Goal: Check status: Check status

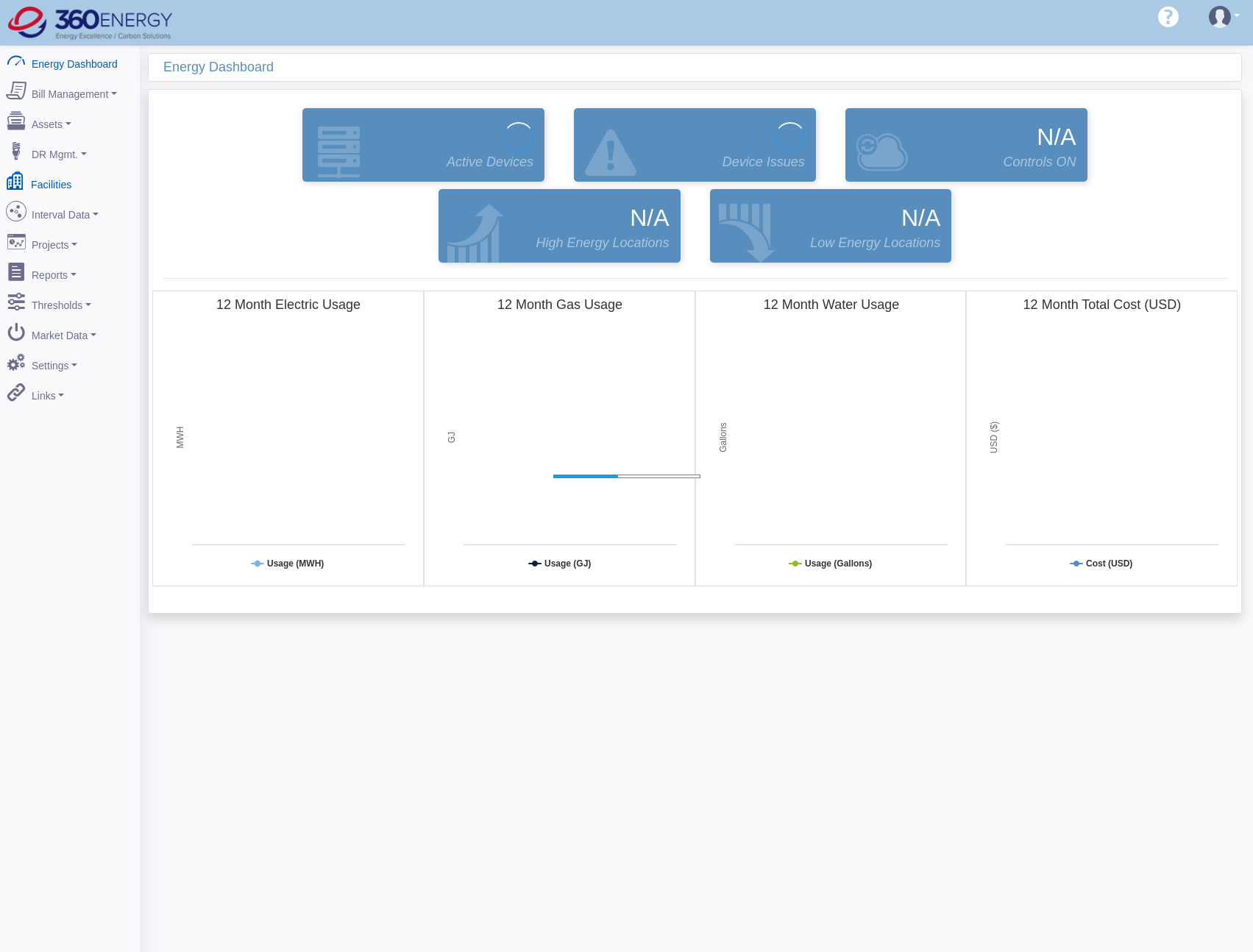
click at [67, 173] on link "Facilities" at bounding box center [70, 181] width 143 height 31
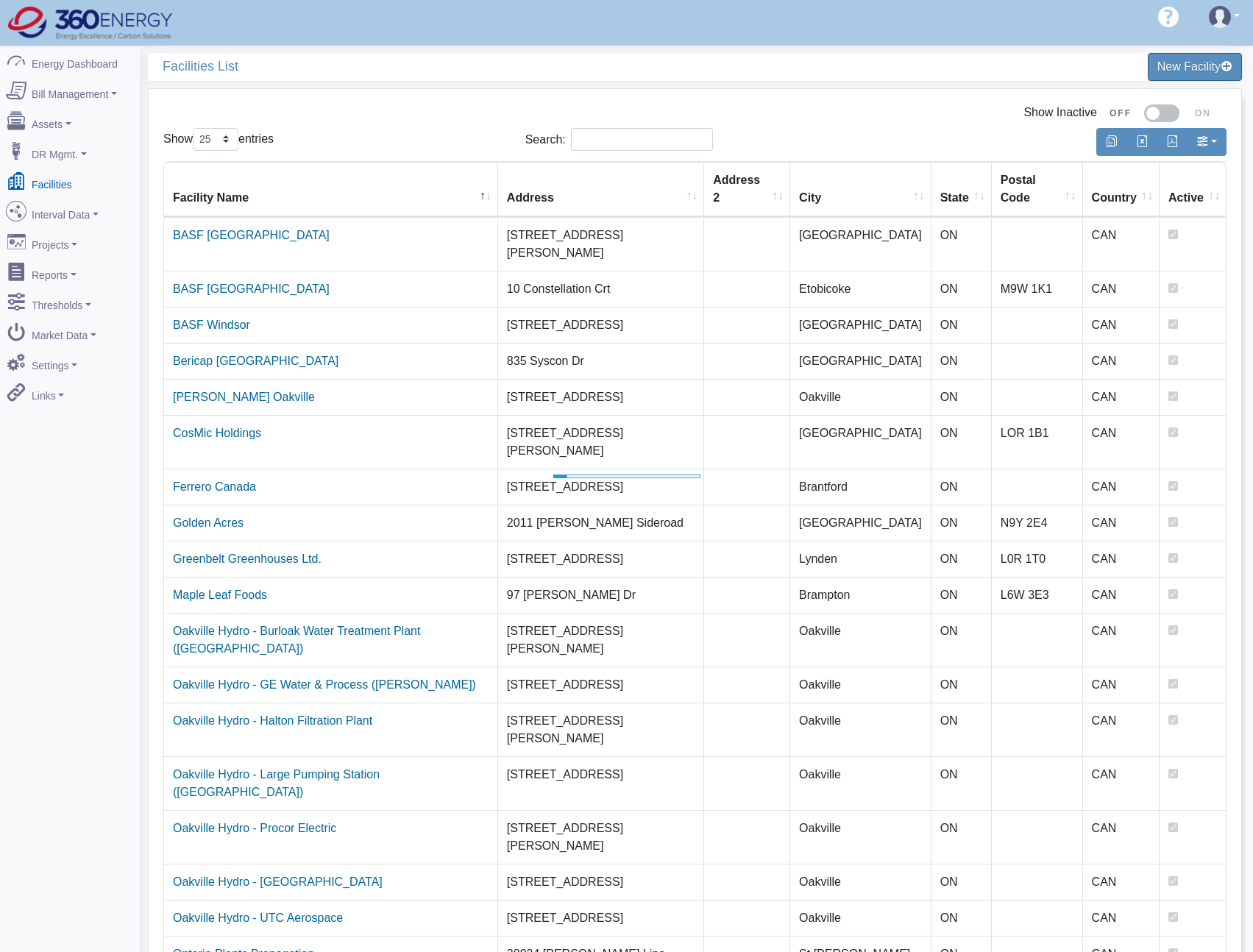
select select "25"
click at [75, 210] on link "Interval Data" at bounding box center [70, 212] width 143 height 31
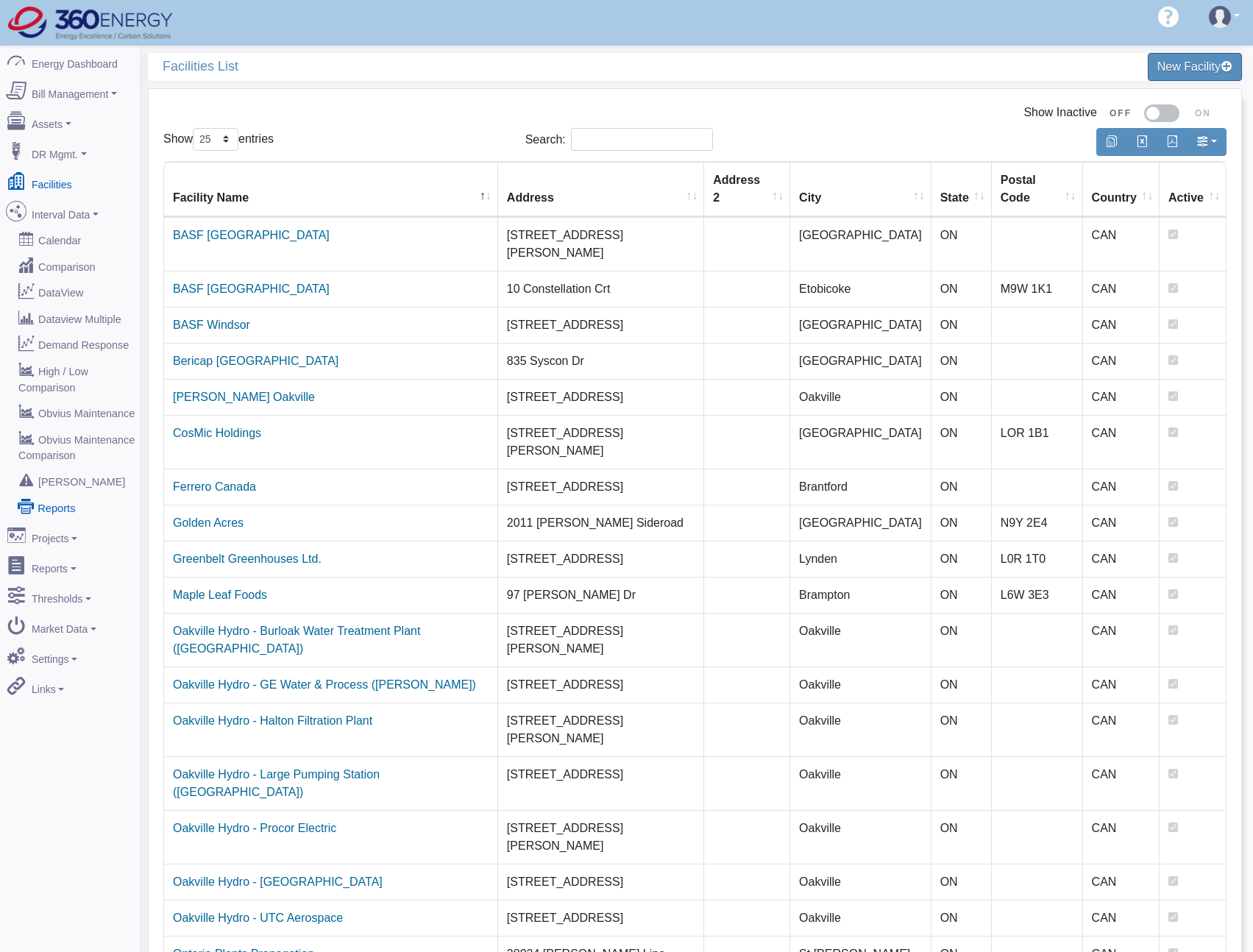
click at [55, 494] on link "Reports" at bounding box center [70, 507] width 143 height 26
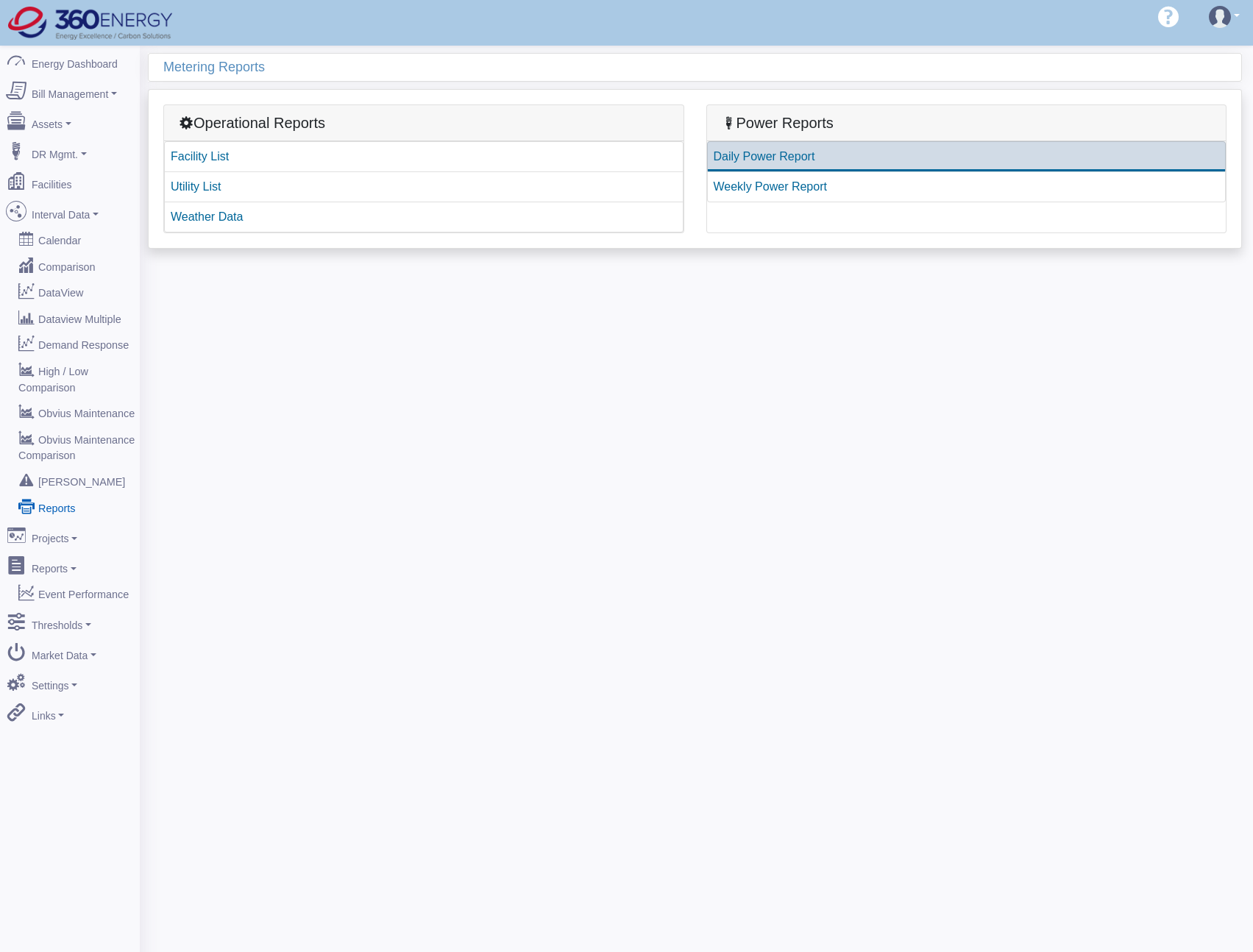
click at [758, 162] on link "Daily Power Report" at bounding box center [966, 157] width 519 height 31
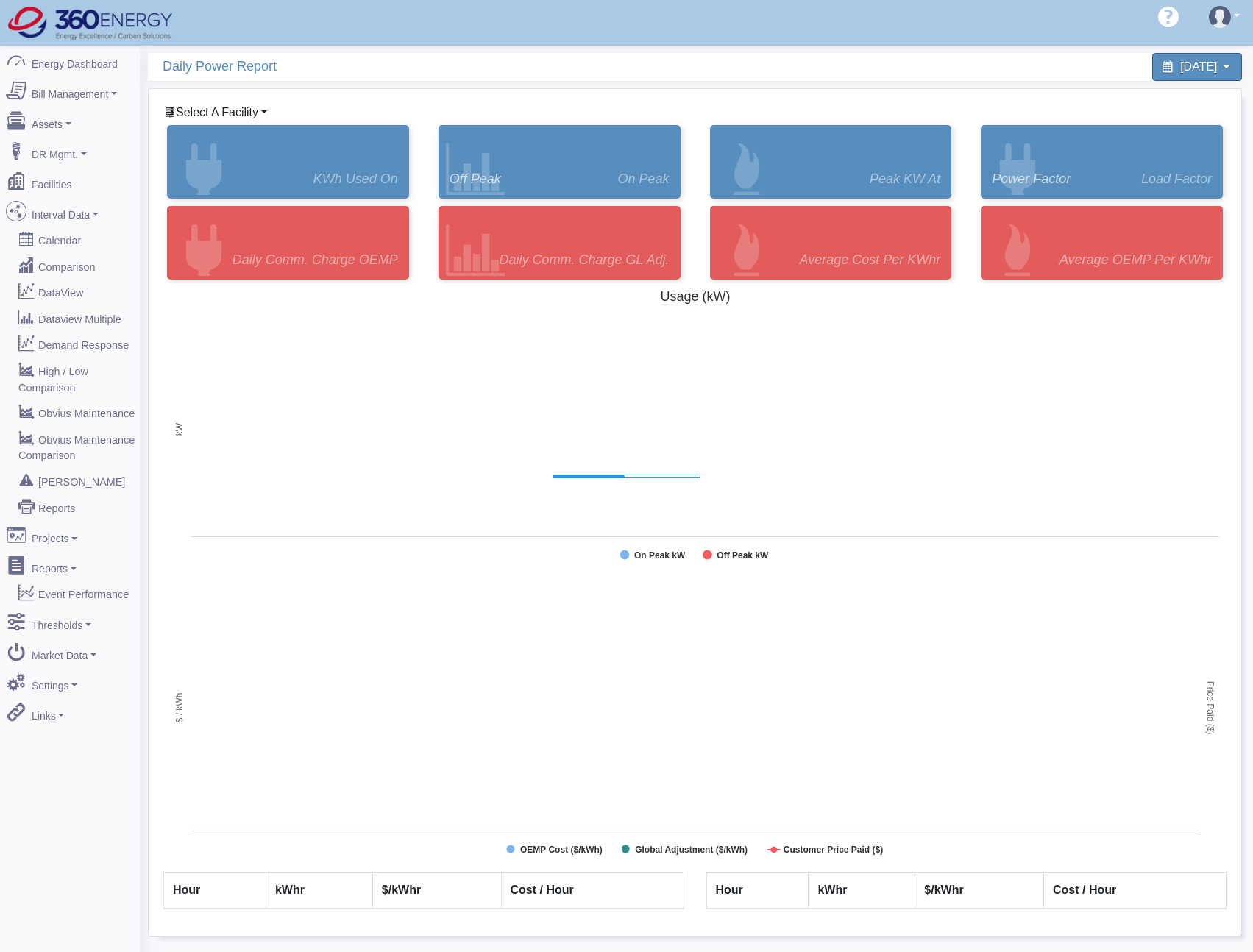
click at [226, 118] on span "Select A Facility" at bounding box center [217, 112] width 83 height 13
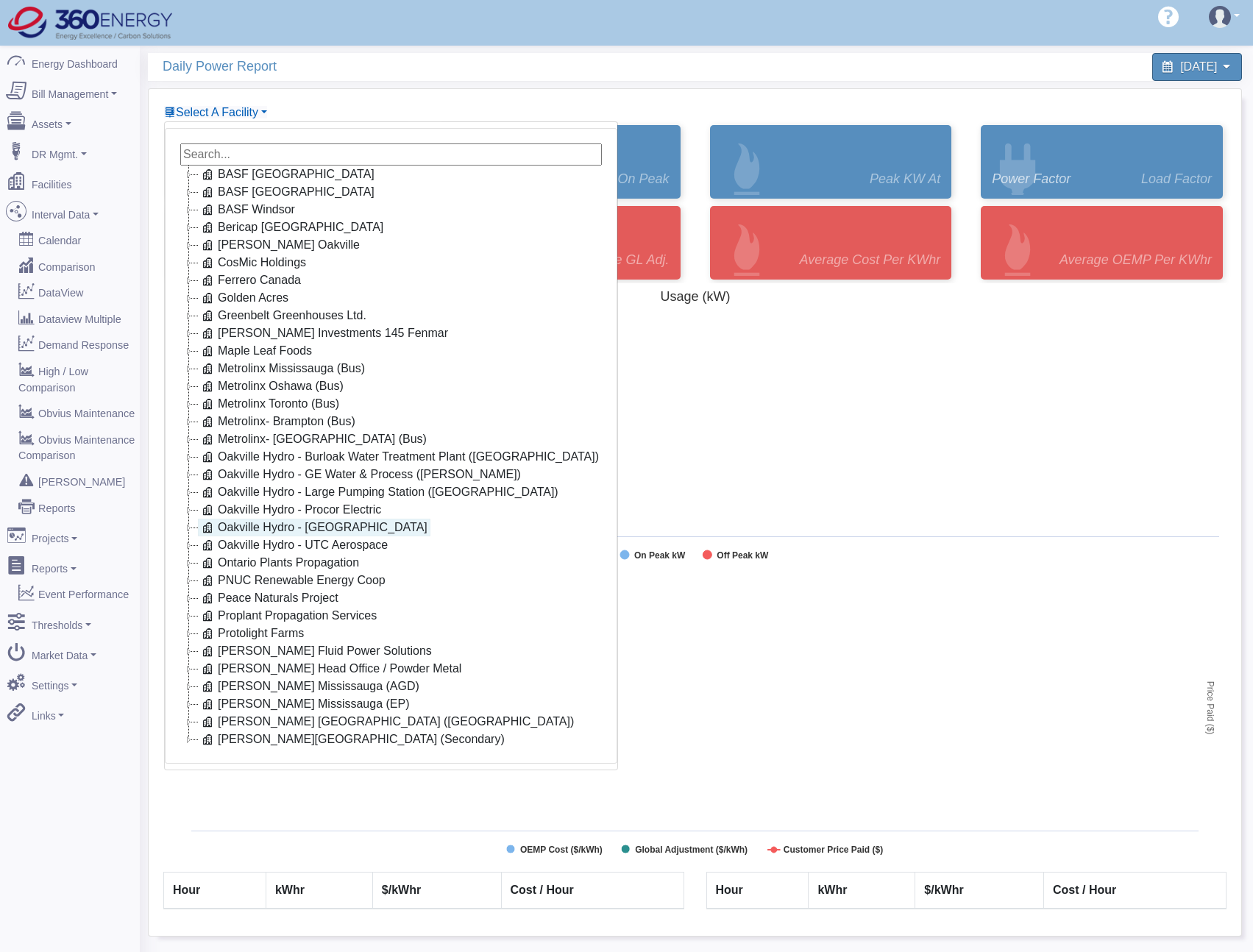
click at [315, 533] on link "Oakville Hydro - Ropak" at bounding box center [315, 527] width 233 height 18
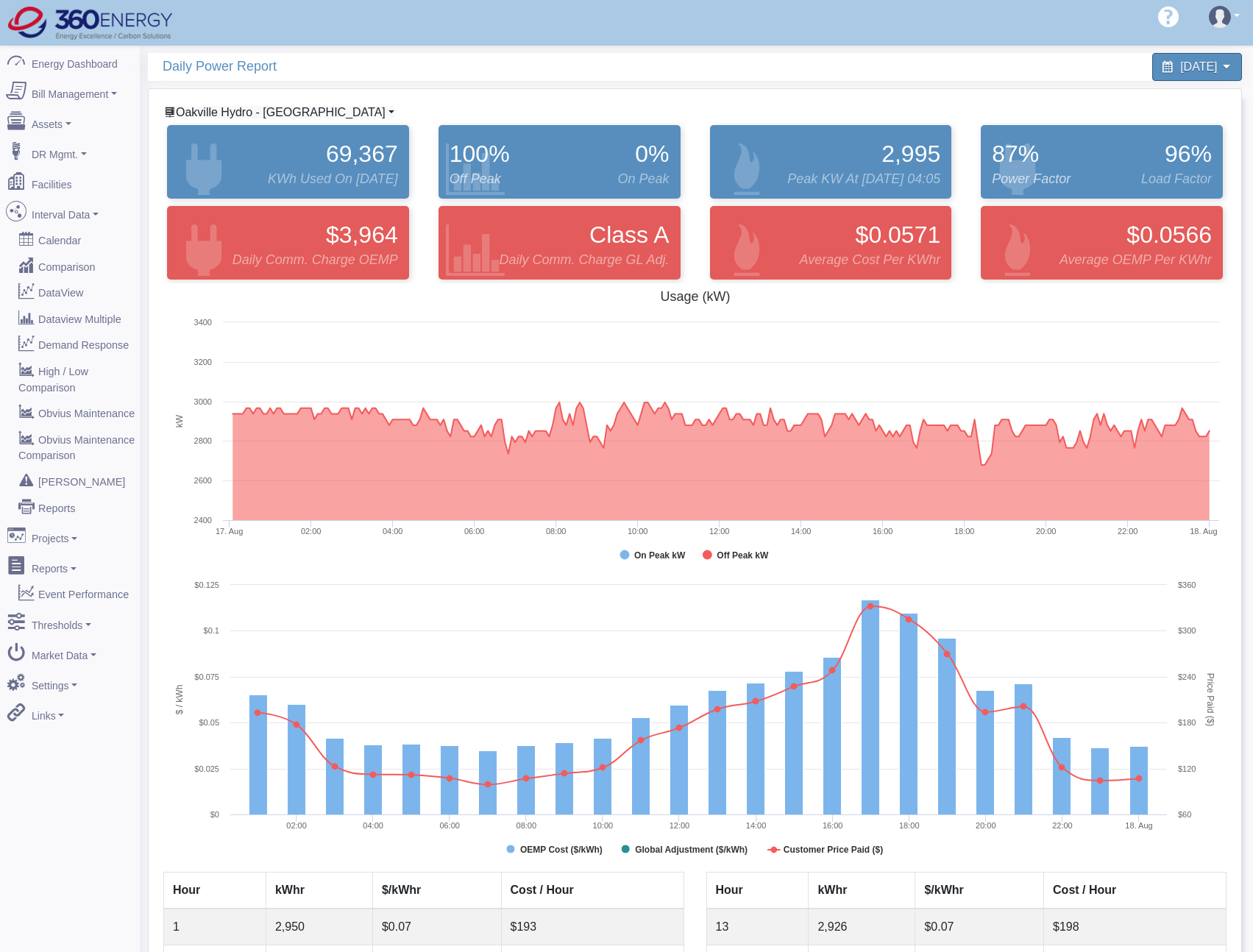
click at [223, 114] on span "Oakville Hydro - Ropak" at bounding box center [280, 112] width 210 height 13
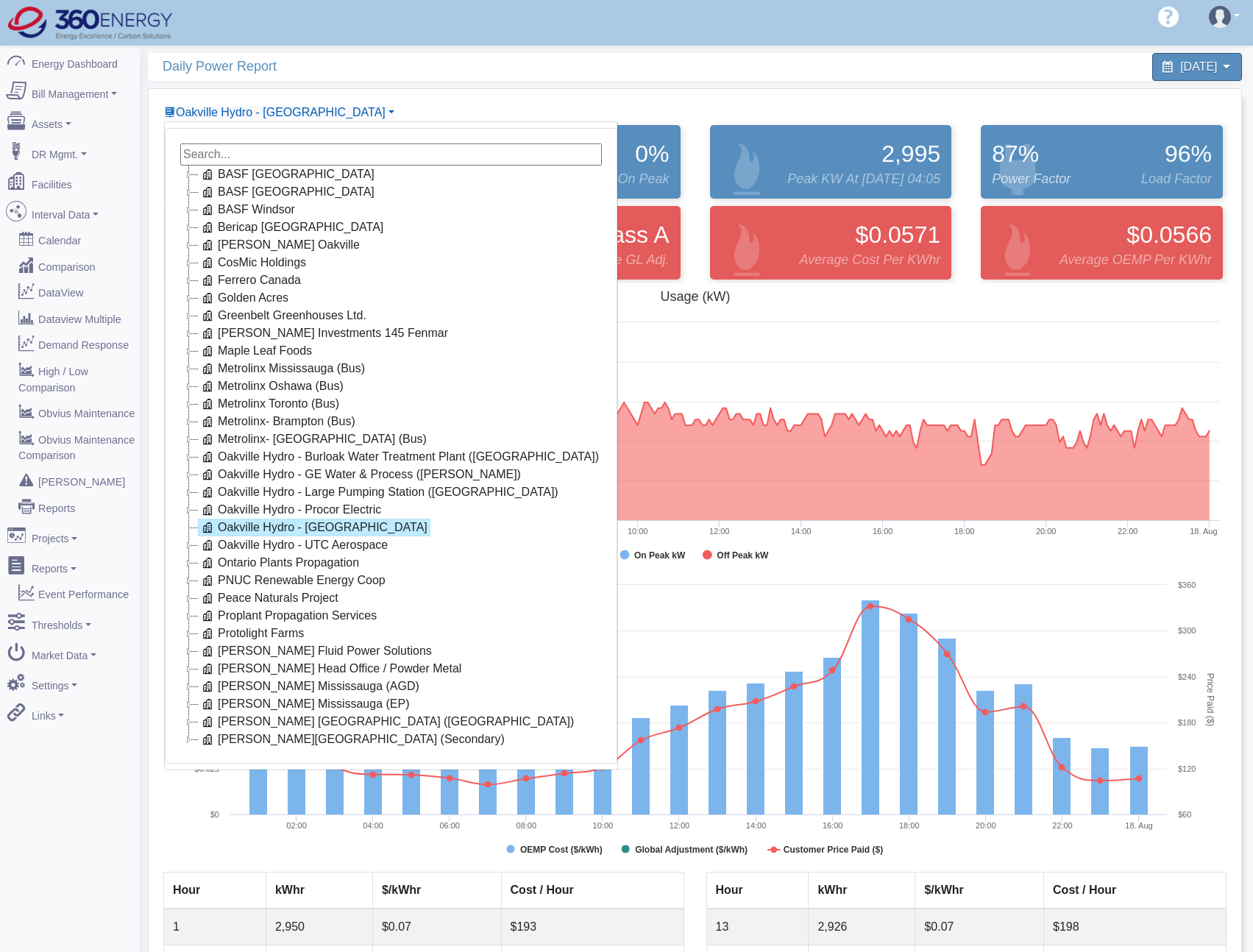
click at [250, 524] on link "Oakville Hydro - [GEOGRAPHIC_DATA]" at bounding box center [315, 527] width 233 height 18
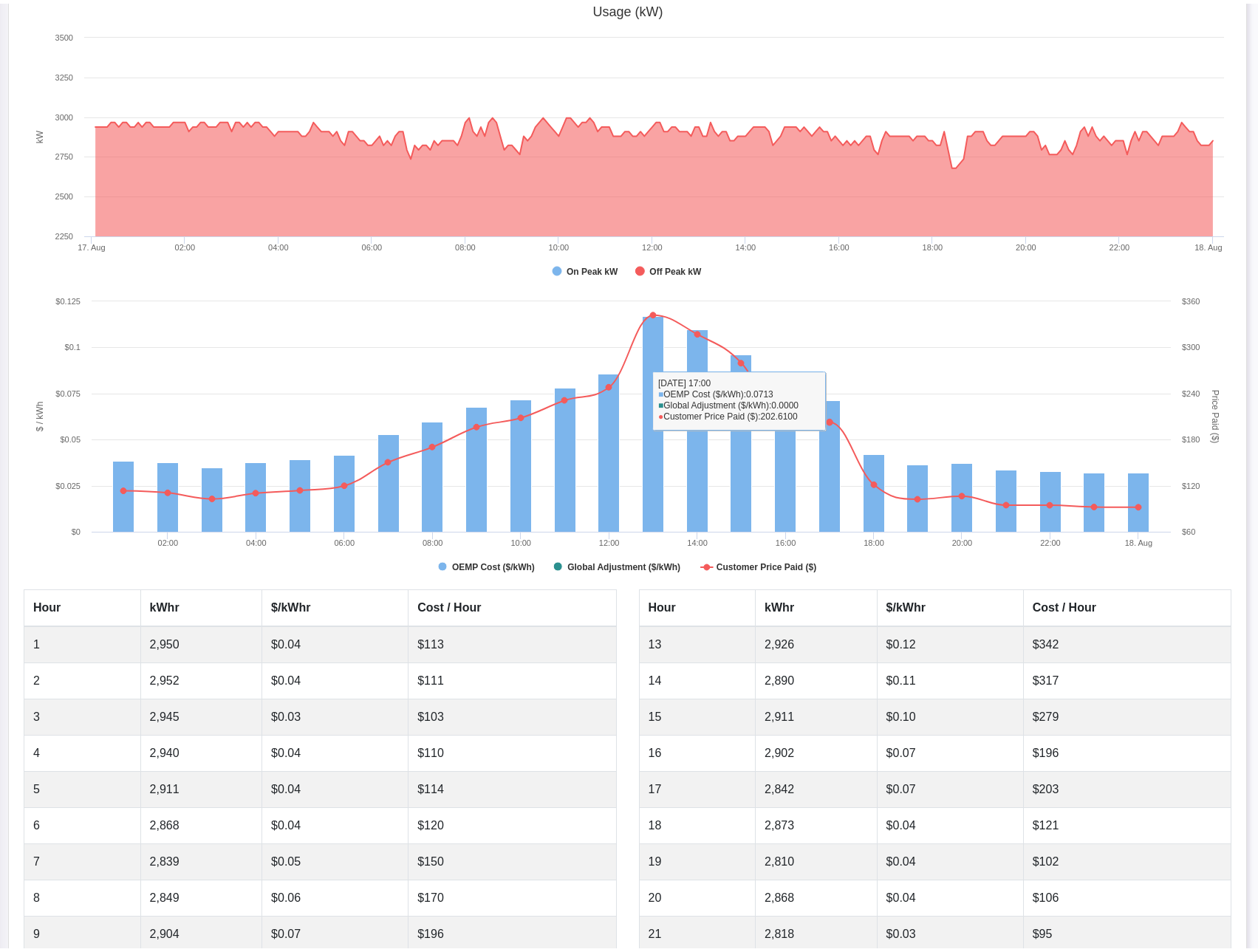
scroll to position [0, 140]
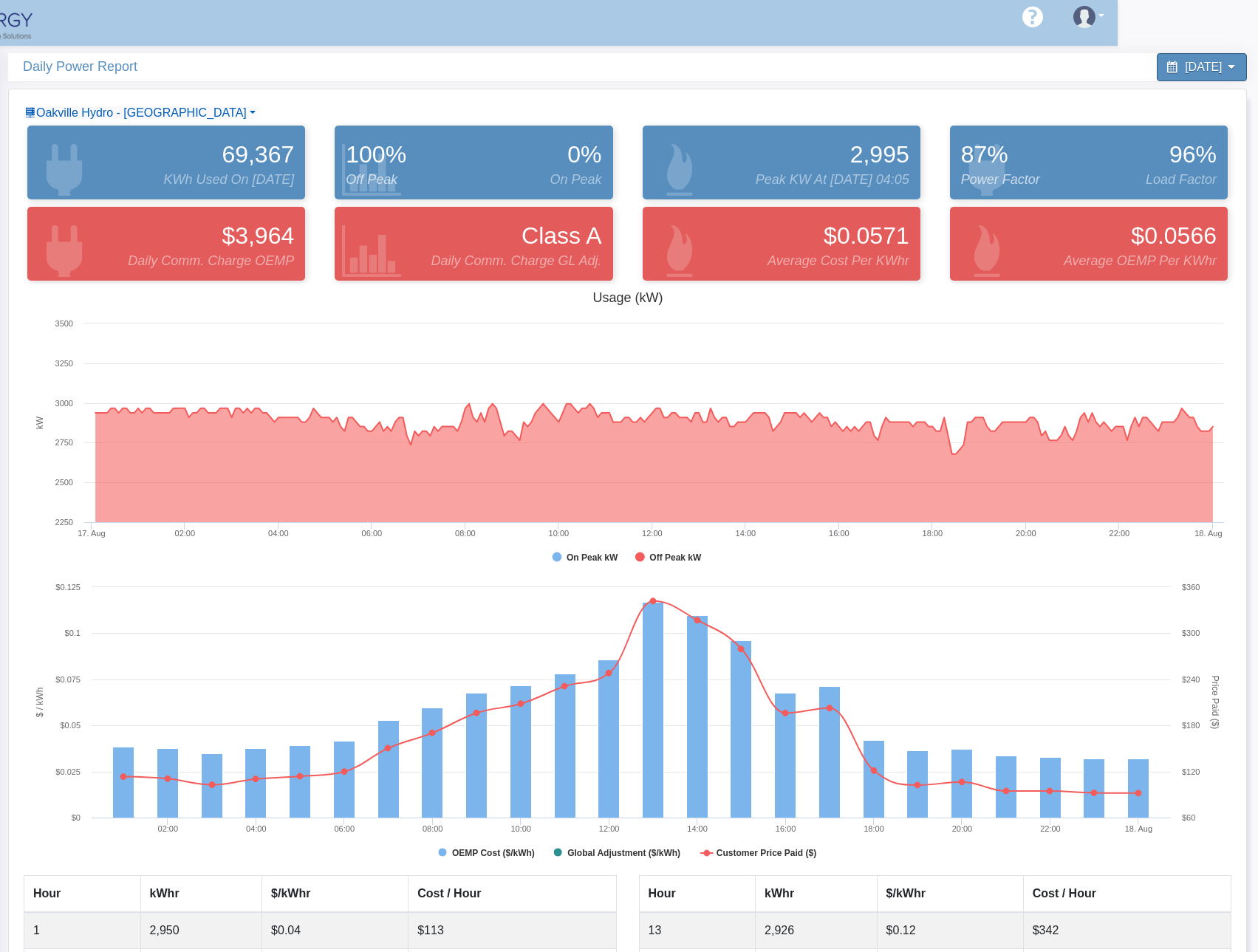
click at [624, 36] on div "Hello shawn.goss@skgtech.com 360 Energy 360 Energy - Combined Metals 360 Energy…" at bounding box center [488, 23] width 1258 height 46
click at [102, 109] on span "Oakville Hydro - [GEOGRAPHIC_DATA]" at bounding box center [141, 113] width 210 height 13
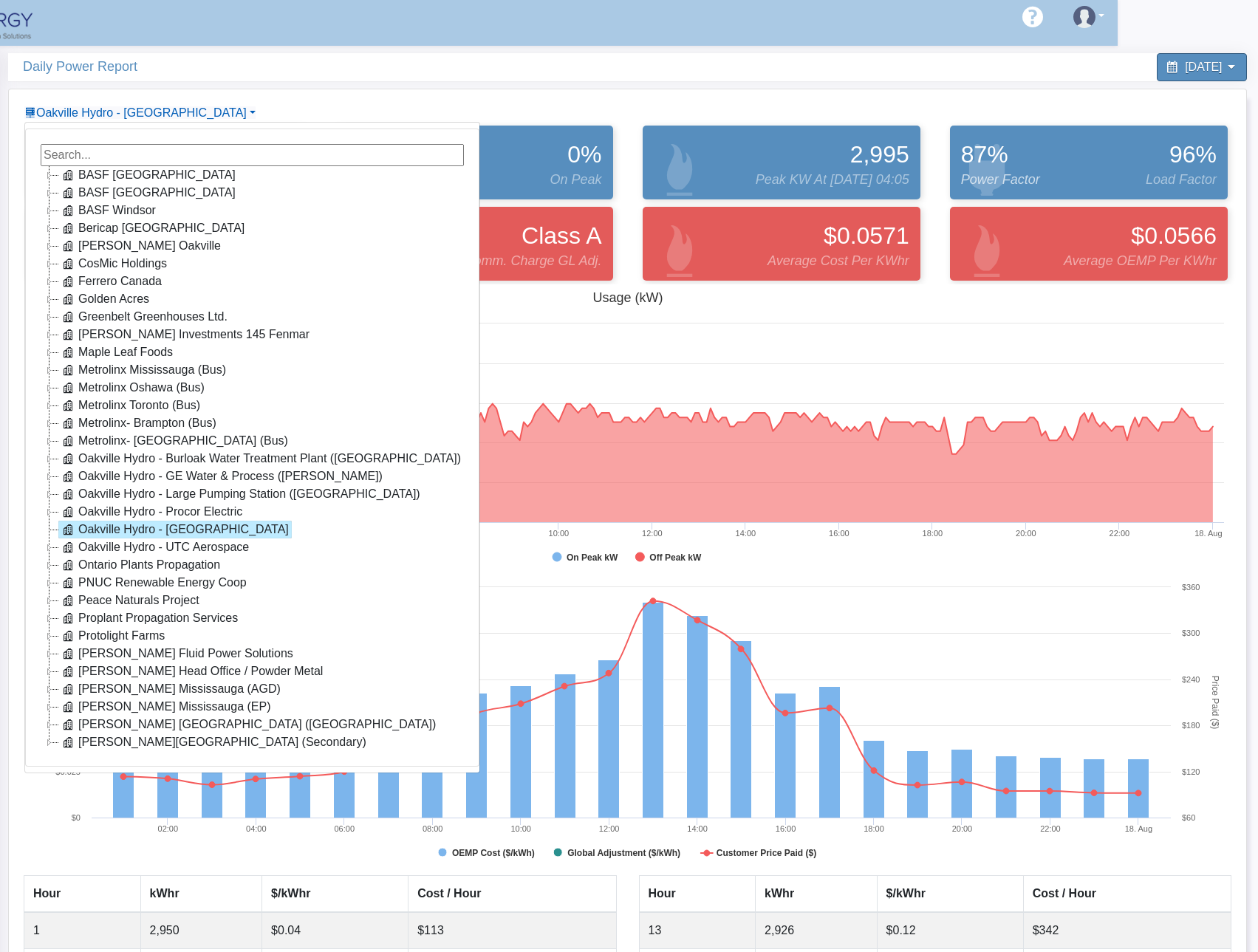
click at [151, 532] on link "Oakville Hydro - [GEOGRAPHIC_DATA]" at bounding box center [175, 530] width 234 height 18
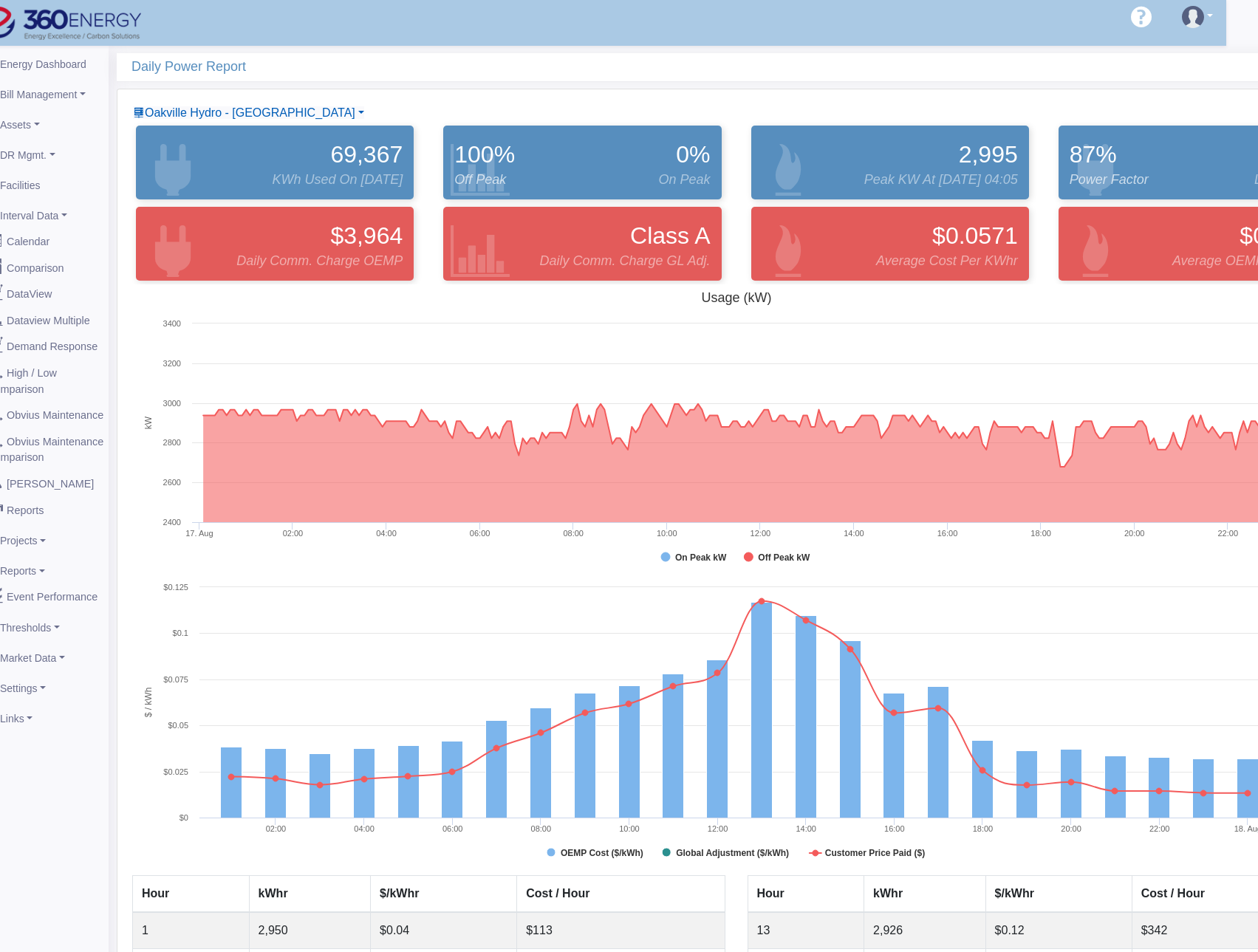
scroll to position [0, 0]
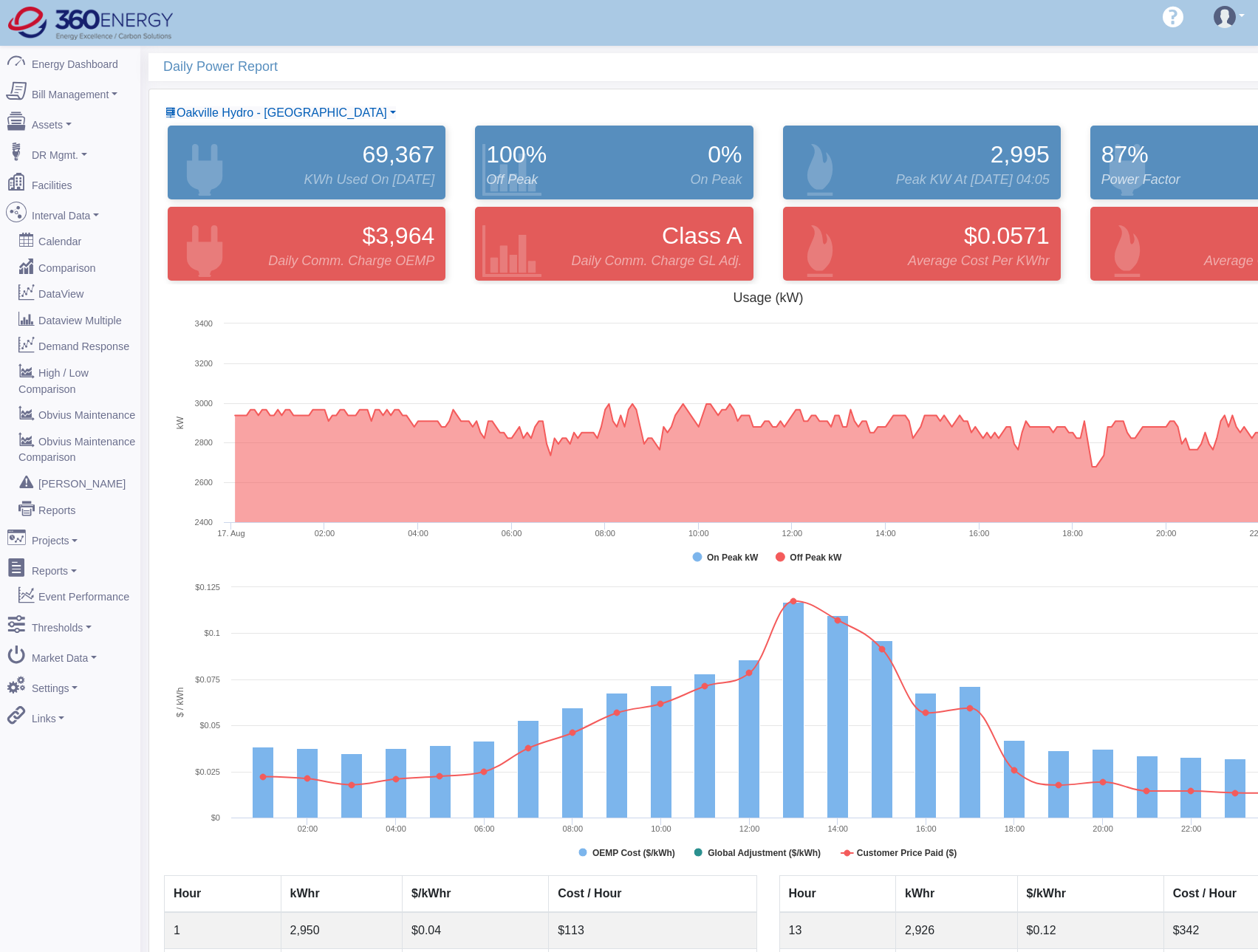
drag, startPoint x: 264, startPoint y: 114, endPoint x: 265, endPoint y: 135, distance: 21.0
click at [264, 114] on span "Oakville Hydro - [GEOGRAPHIC_DATA]" at bounding box center [281, 113] width 210 height 13
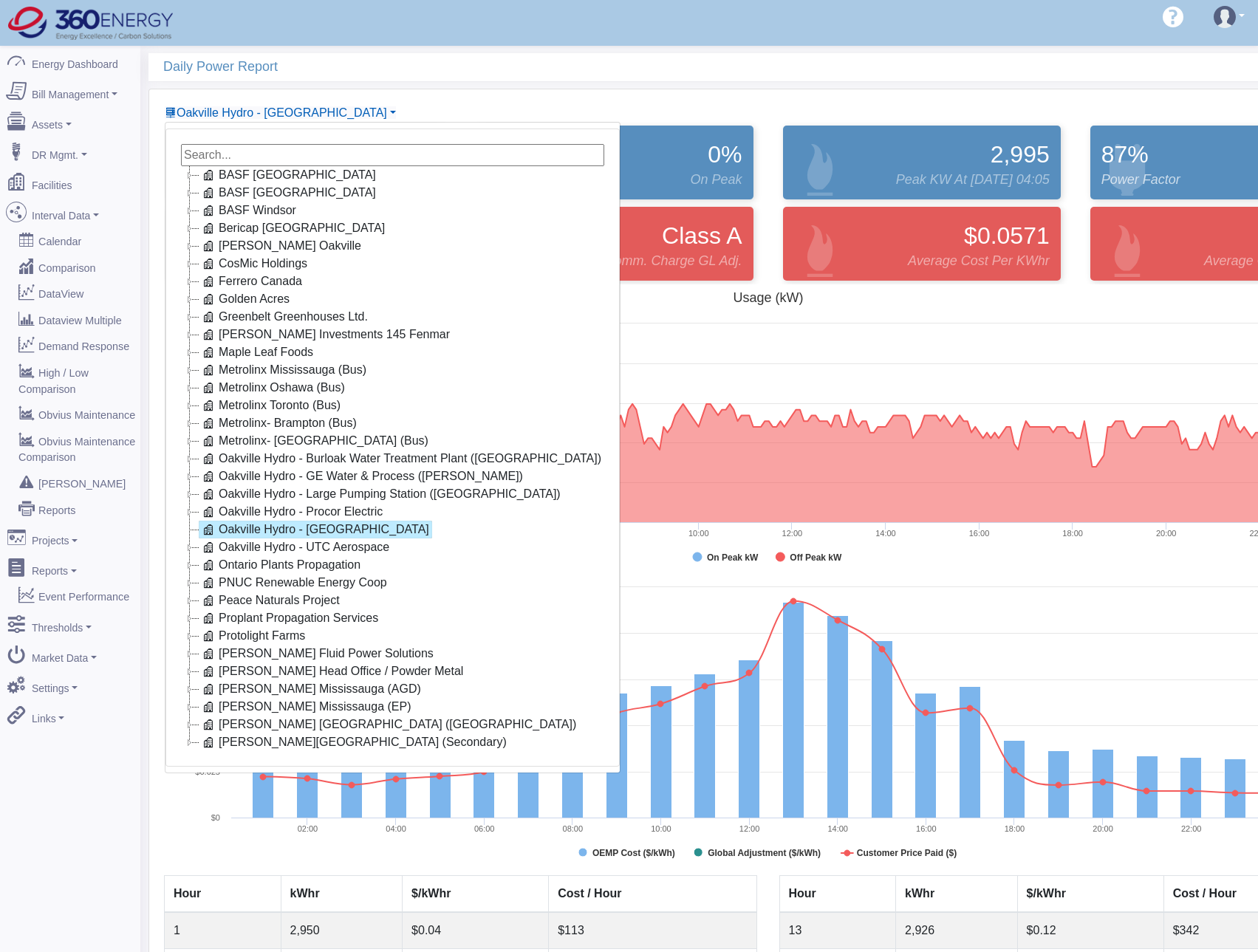
click at [255, 530] on link "Oakville Hydro - [GEOGRAPHIC_DATA]" at bounding box center [316, 530] width 234 height 18
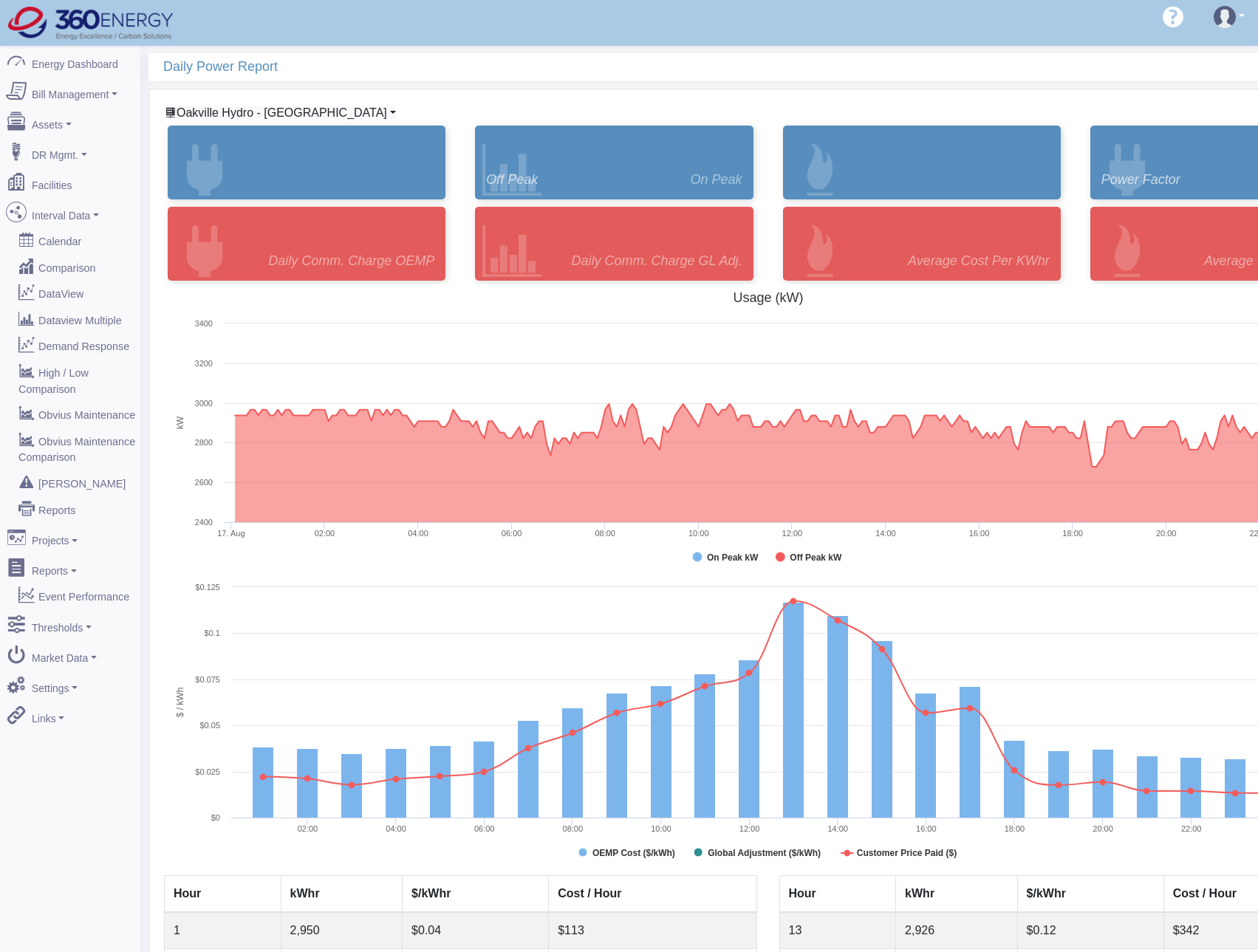
click at [242, 115] on span "Oakville Hydro - [GEOGRAPHIC_DATA]" at bounding box center [281, 113] width 210 height 13
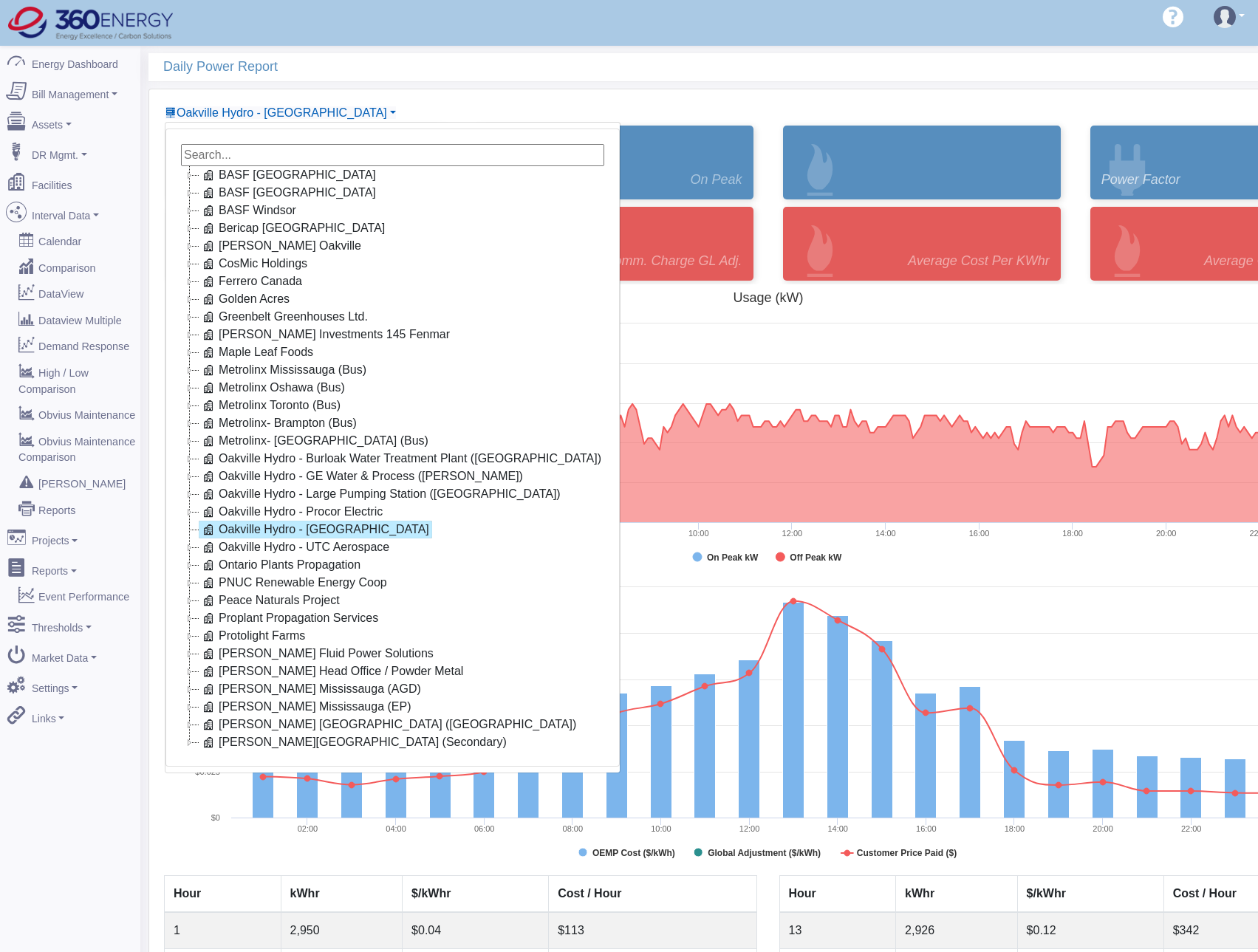
click at [258, 530] on link "Oakville Hydro - [GEOGRAPHIC_DATA]" at bounding box center [316, 530] width 234 height 18
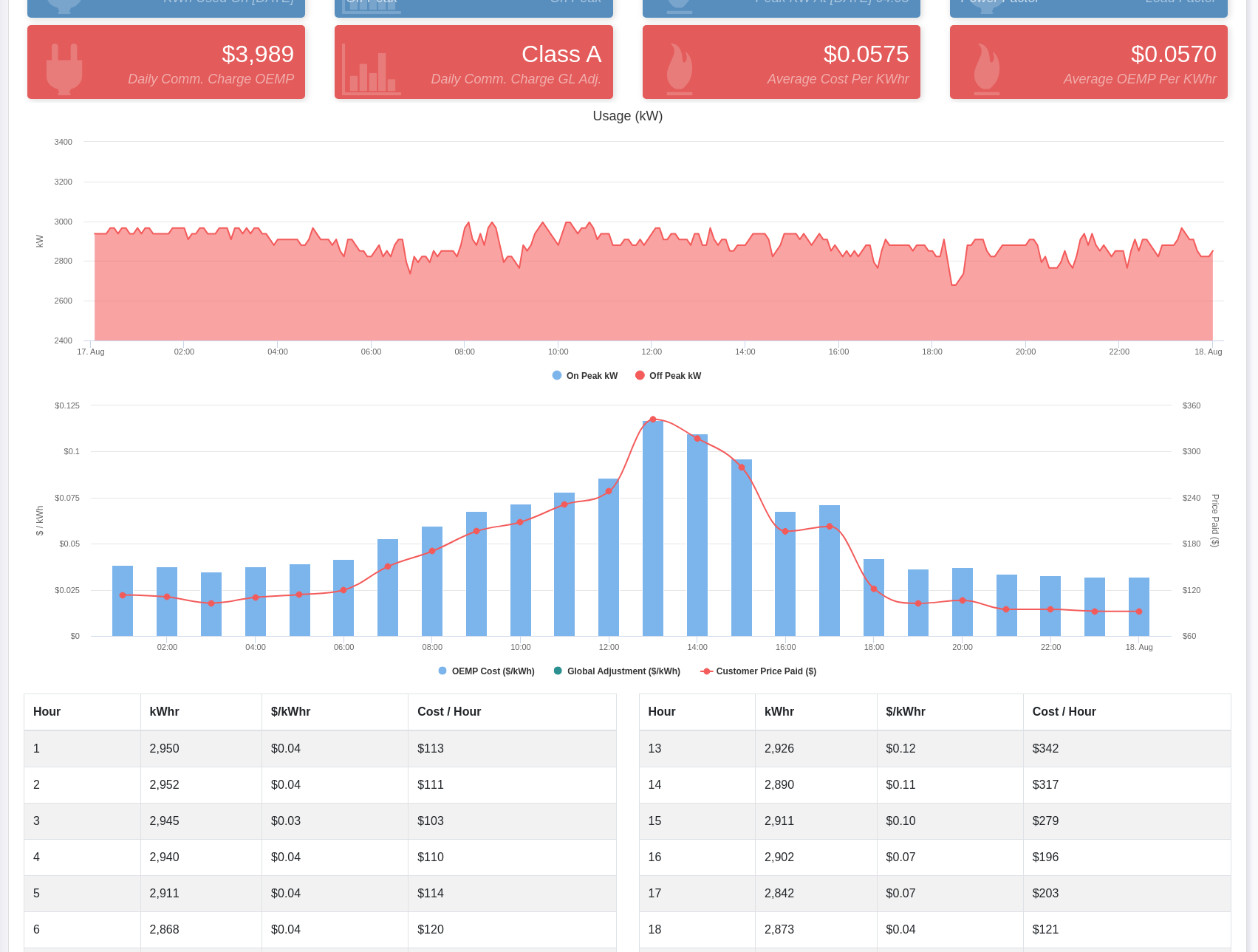
scroll to position [0, 140]
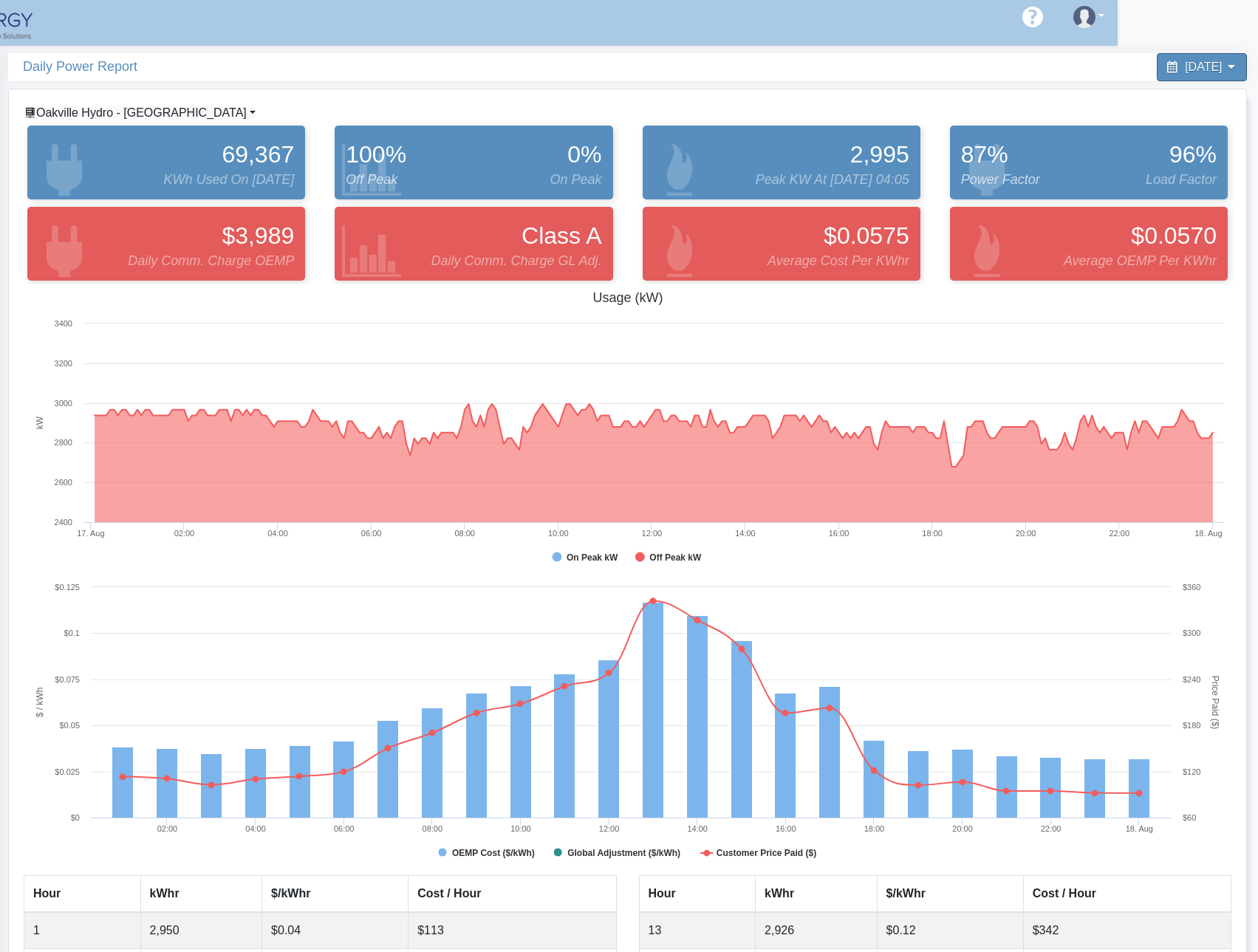
click at [160, 115] on span "Oakville Hydro - [GEOGRAPHIC_DATA]" at bounding box center [141, 113] width 210 height 13
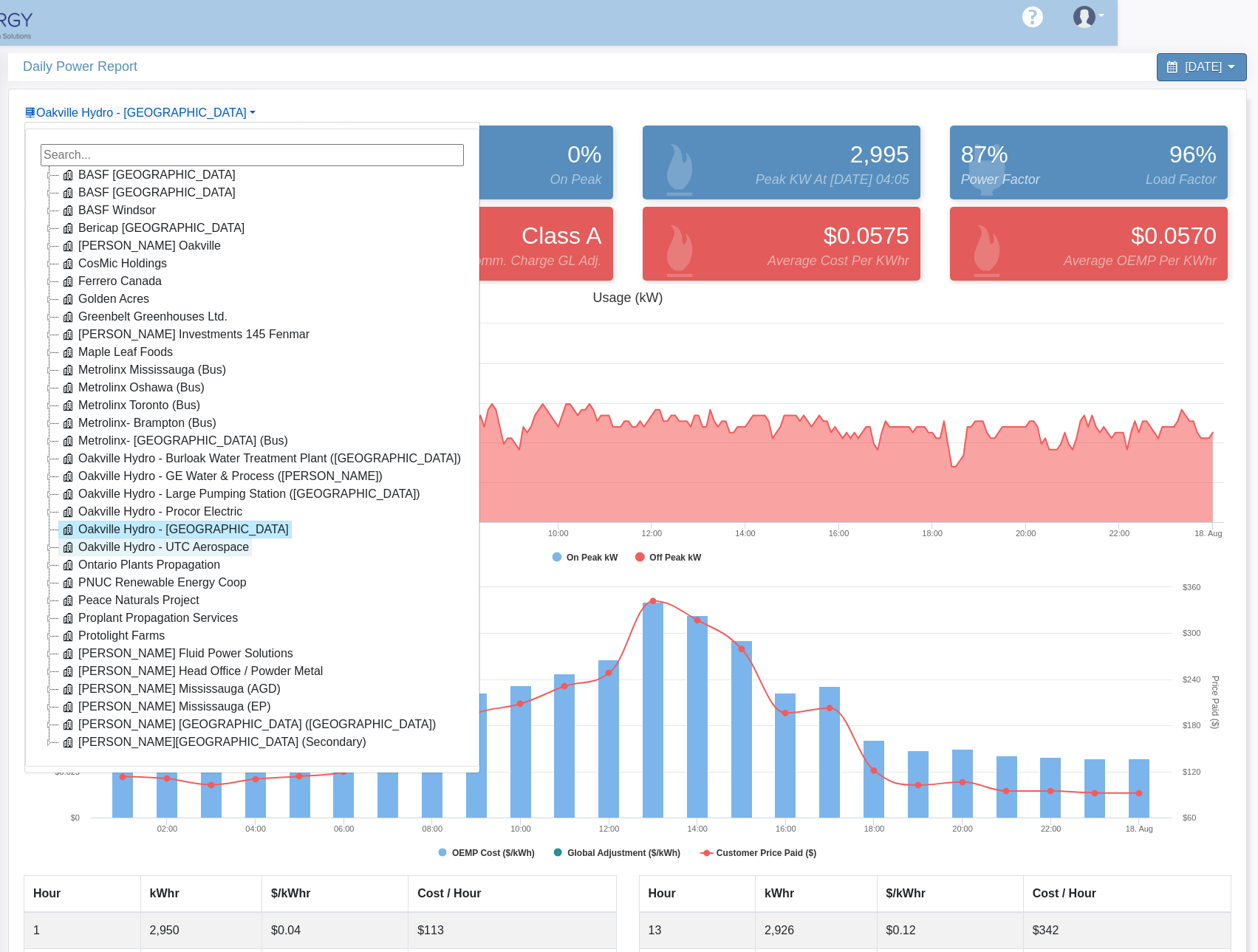
click at [164, 549] on link "Oakville Hydro - UTC Aerospace" at bounding box center [155, 547] width 193 height 18
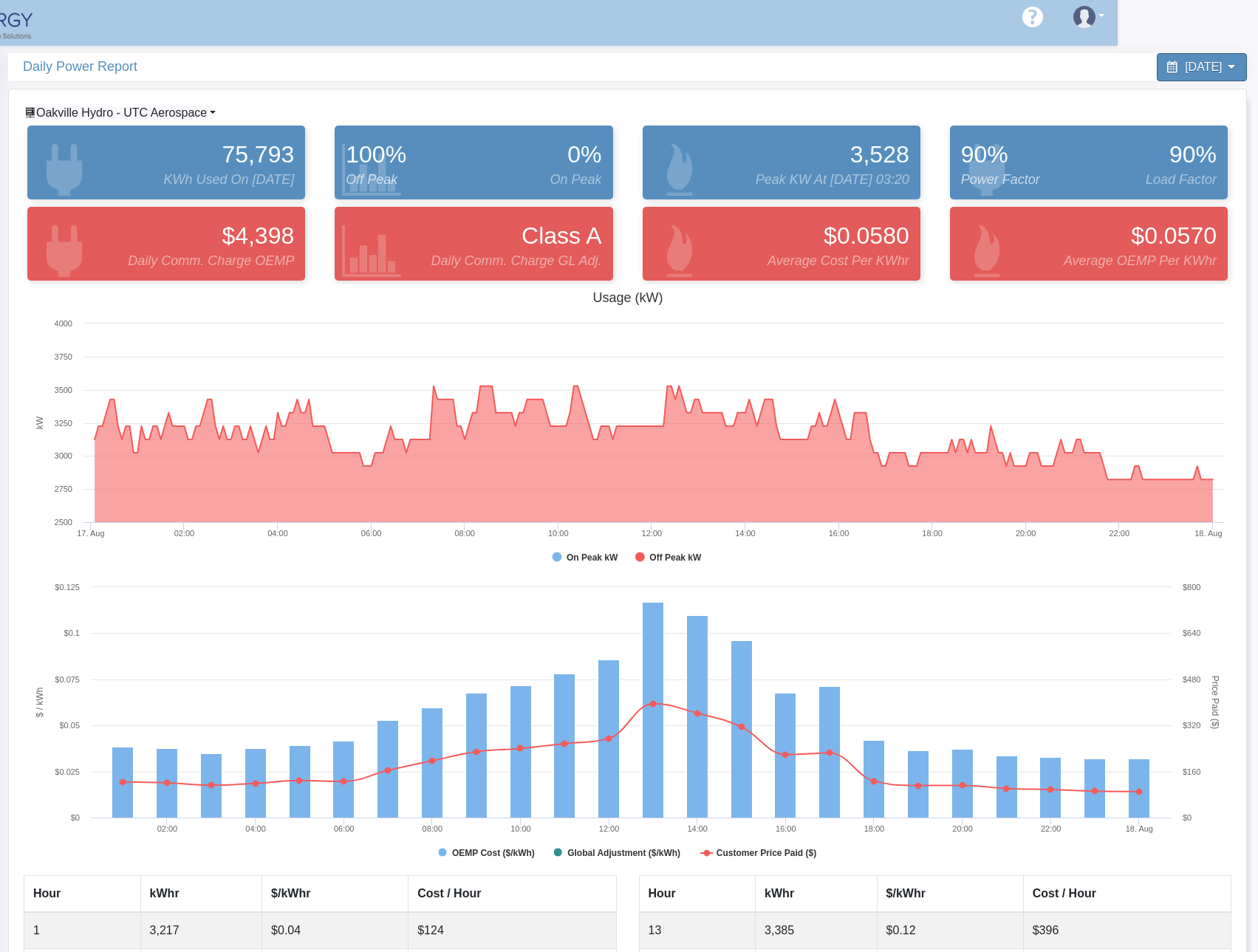
click at [181, 110] on span "Oakville Hydro - UTC Aerospace" at bounding box center [122, 113] width 171 height 13
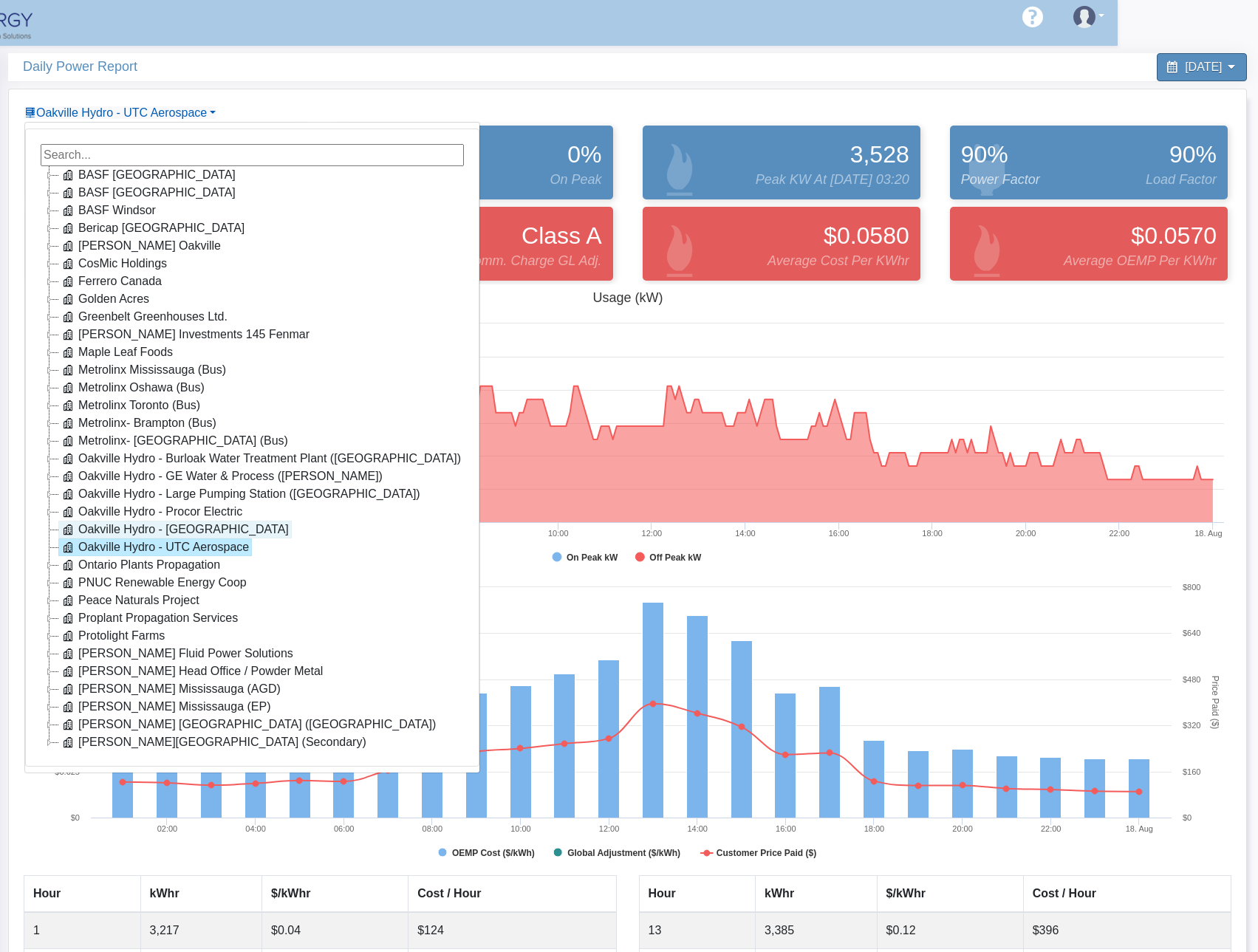
click at [172, 528] on link "Oakville Hydro - [GEOGRAPHIC_DATA]" at bounding box center [175, 530] width 234 height 18
